Goal: Find contact information: Find contact information

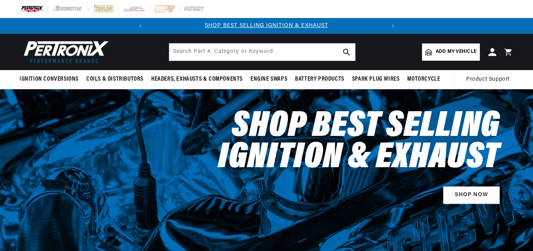
click at [60, 48] on img at bounding box center [65, 51] width 90 height 27
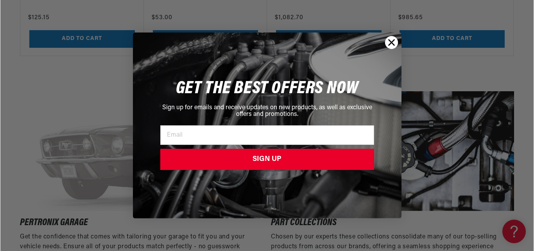
scroll to position [1134, 0]
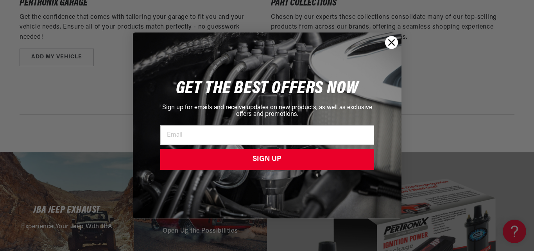
click at [392, 45] on circle "Close dialog" at bounding box center [391, 42] width 13 height 13
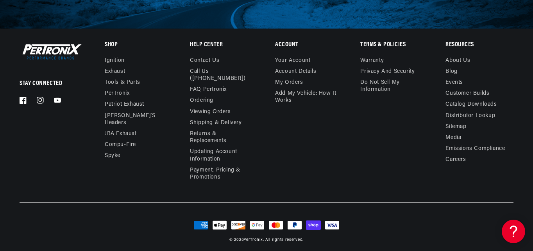
scroll to position [0, 237]
click at [203, 60] on link "Contact us" at bounding box center [204, 61] width 29 height 9
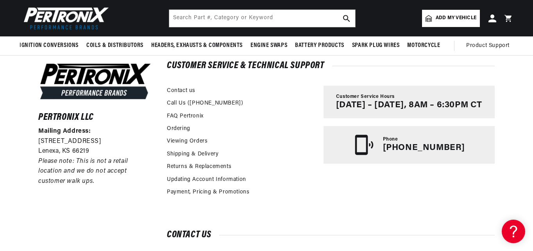
scroll to position [35, 0]
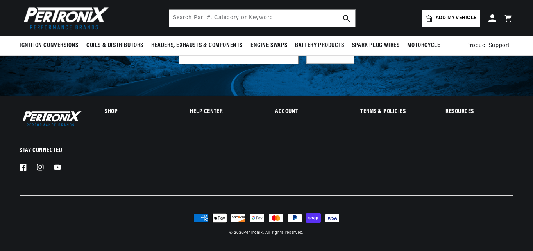
scroll to position [2143, 0]
